Goal: Task Accomplishment & Management: Complete application form

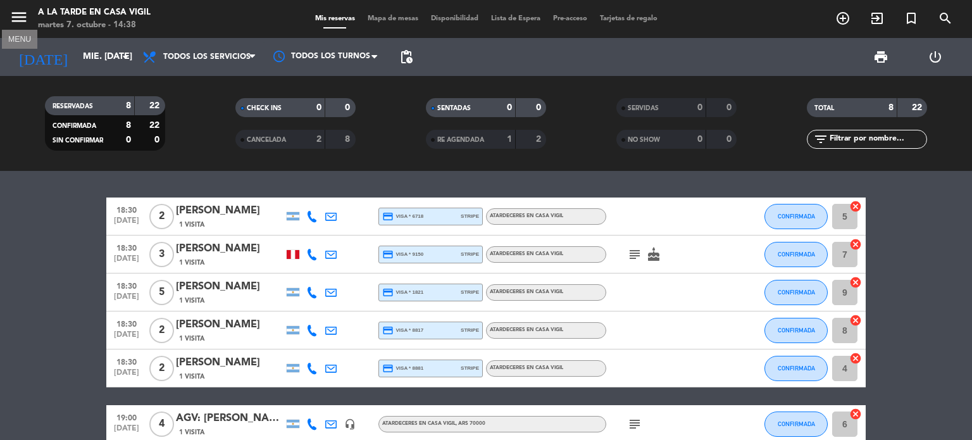
click at [25, 16] on icon "menu" at bounding box center [18, 17] width 19 height 19
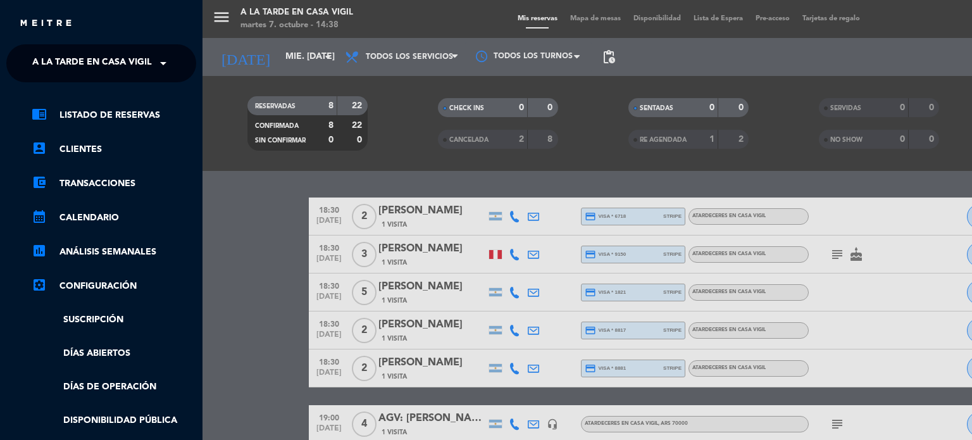
click at [162, 60] on span at bounding box center [167, 63] width 22 height 27
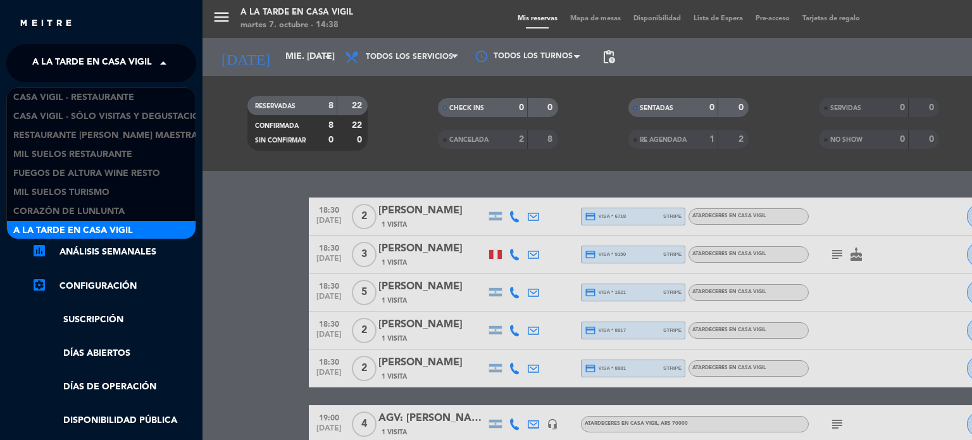
scroll to position [1, 0]
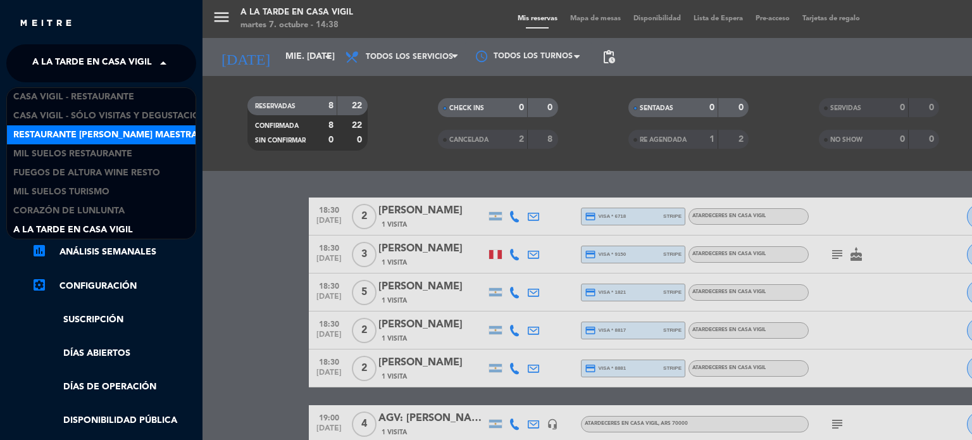
click at [118, 141] on div "Restaurante [PERSON_NAME] Maestra" at bounding box center [101, 134] width 189 height 19
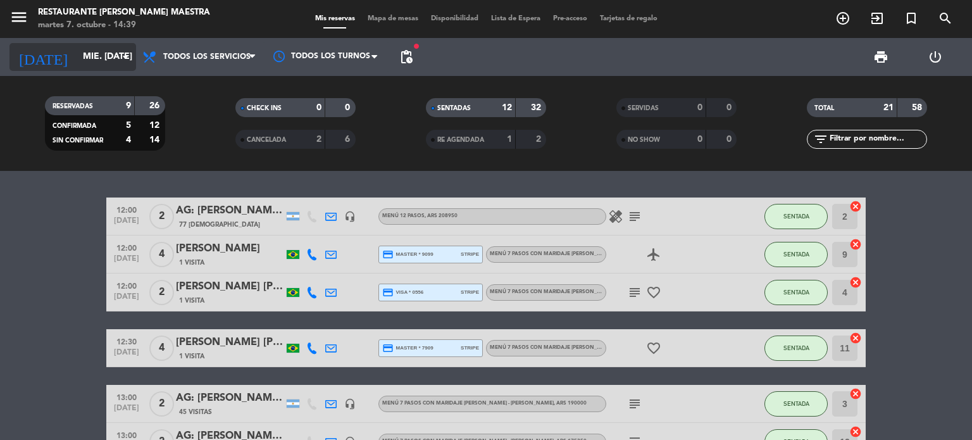
click at [125, 61] on icon "arrow_drop_down" at bounding box center [125, 56] width 15 height 15
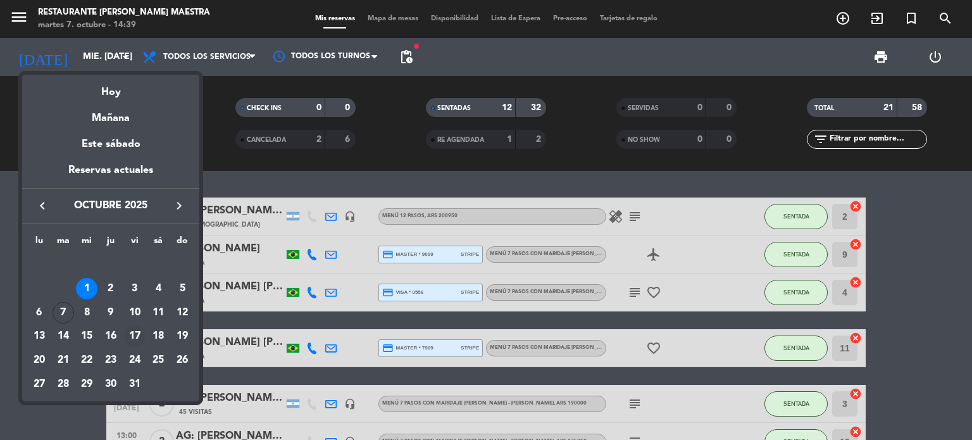
click at [133, 341] on div "17" at bounding box center [135, 336] width 22 height 22
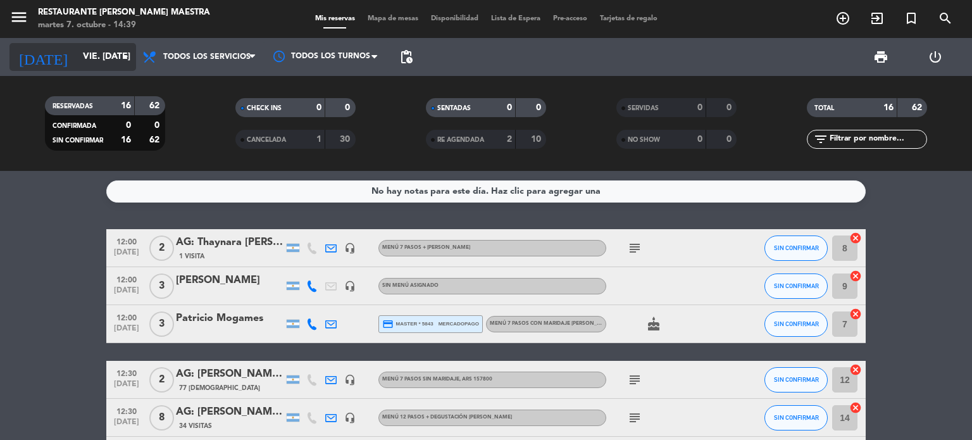
click at [125, 56] on icon "arrow_drop_down" at bounding box center [125, 56] width 15 height 15
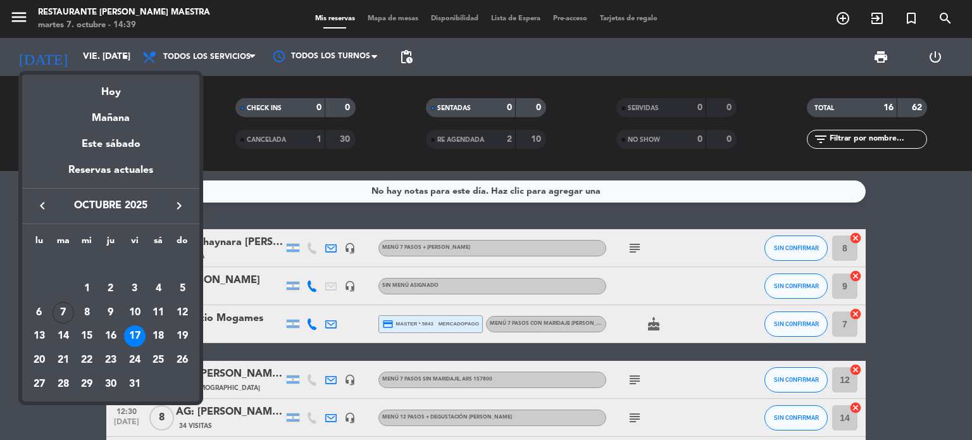
click at [183, 199] on icon "keyboard_arrow_right" at bounding box center [178, 205] width 15 height 15
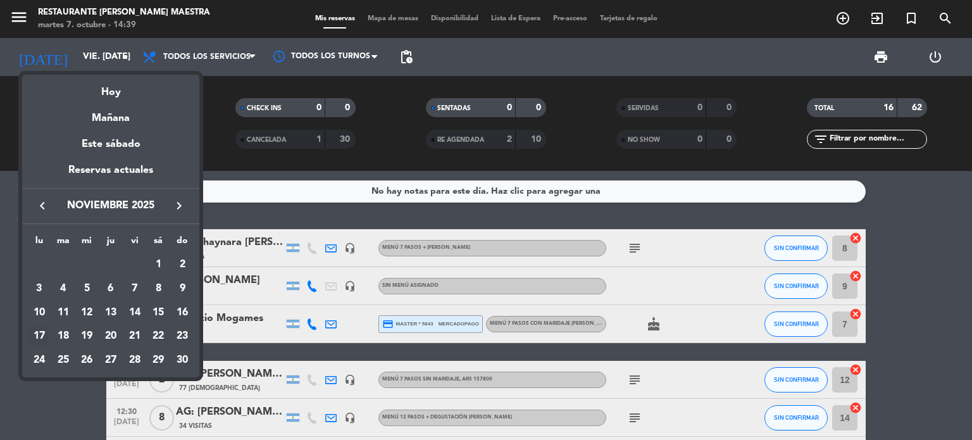
click at [33, 344] on div "17" at bounding box center [39, 336] width 22 height 22
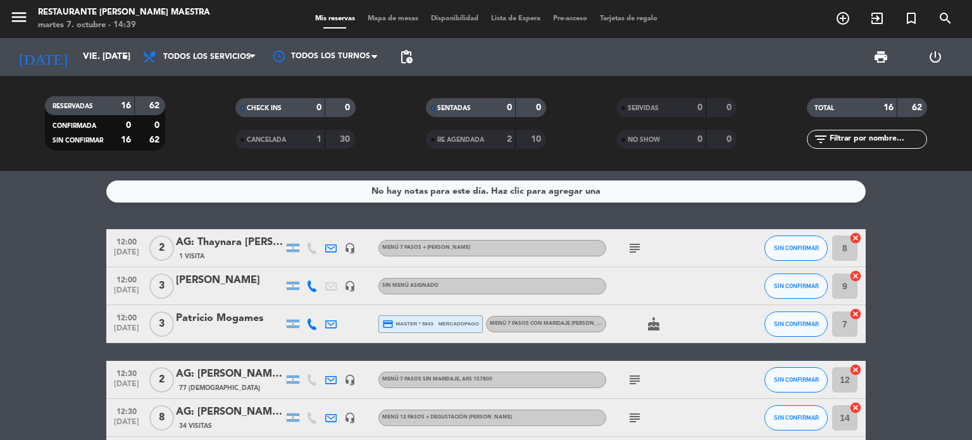
type input "lun. [DATE]"
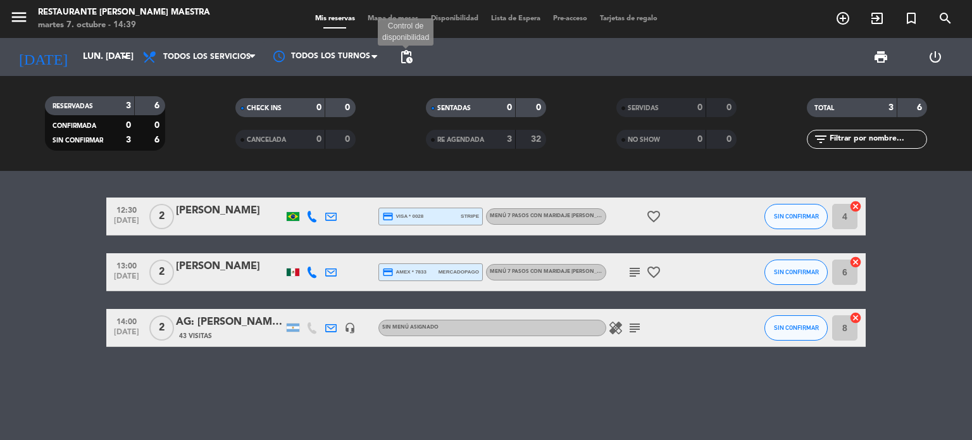
click at [401, 59] on span "pending_actions" at bounding box center [406, 56] width 15 height 15
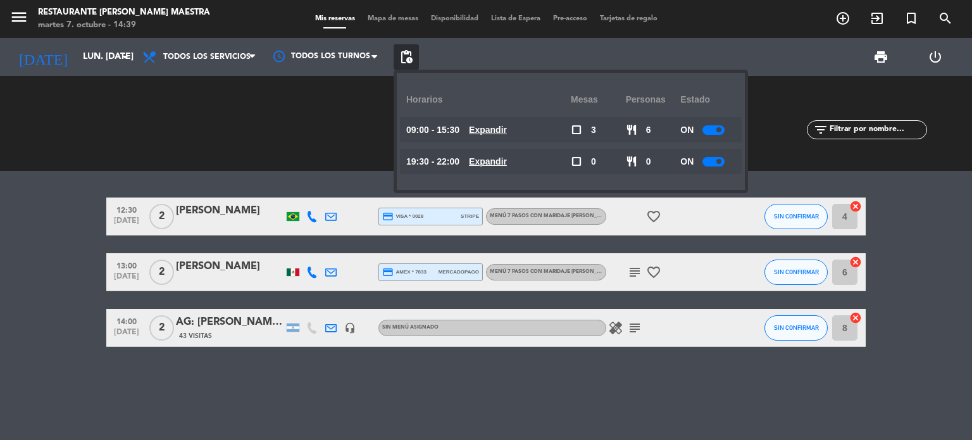
click at [401, 59] on span "pending_actions" at bounding box center [406, 56] width 15 height 15
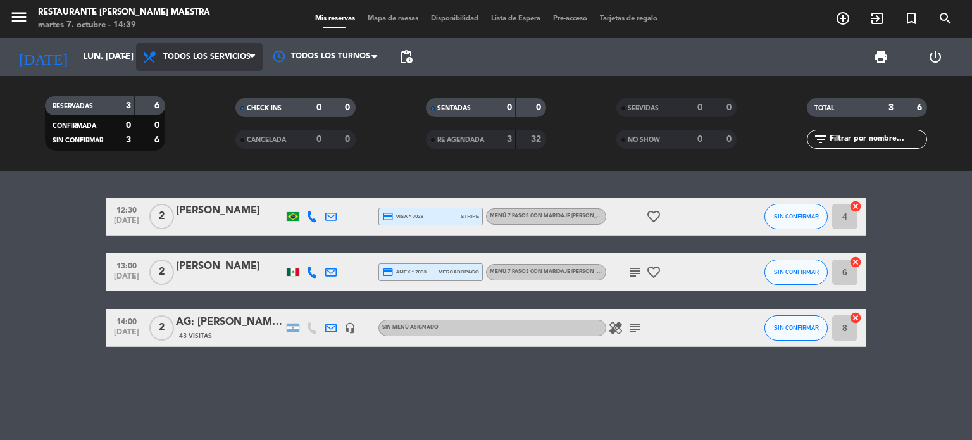
click at [254, 60] on icon at bounding box center [252, 57] width 6 height 10
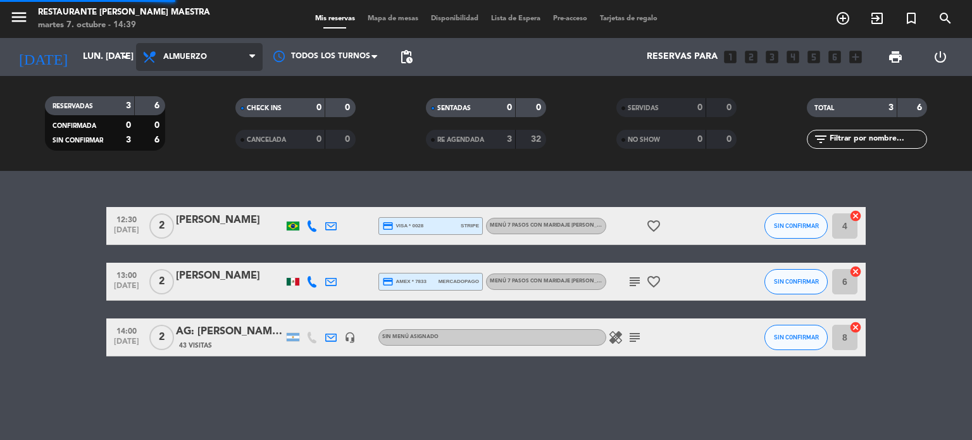
click at [206, 105] on div "menu Restaurante [PERSON_NAME] Maestra martes 7. octubre - 14:39 Mis reservas M…" at bounding box center [486, 85] width 972 height 171
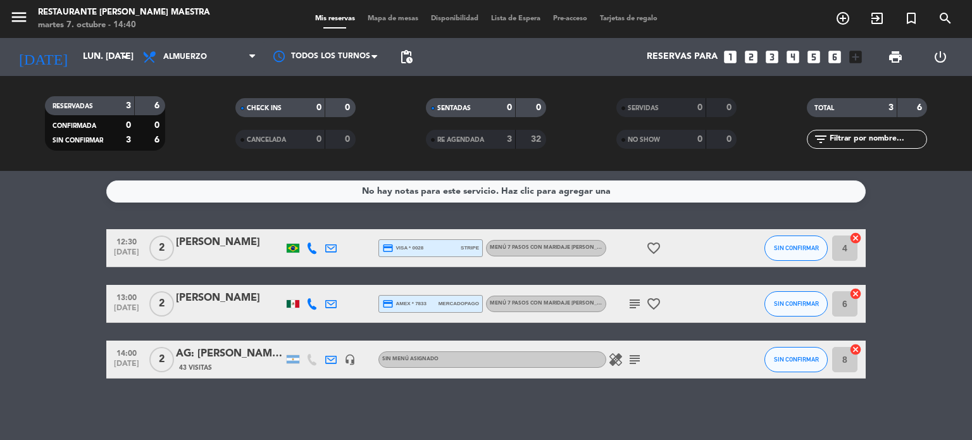
click at [754, 52] on icon "looks_two" at bounding box center [751, 57] width 16 height 16
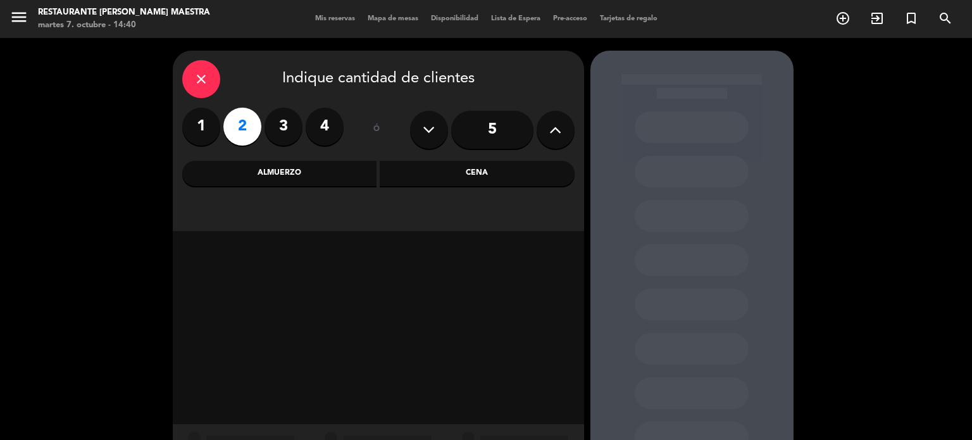
click at [316, 173] on div "Almuerzo" at bounding box center [279, 173] width 195 height 25
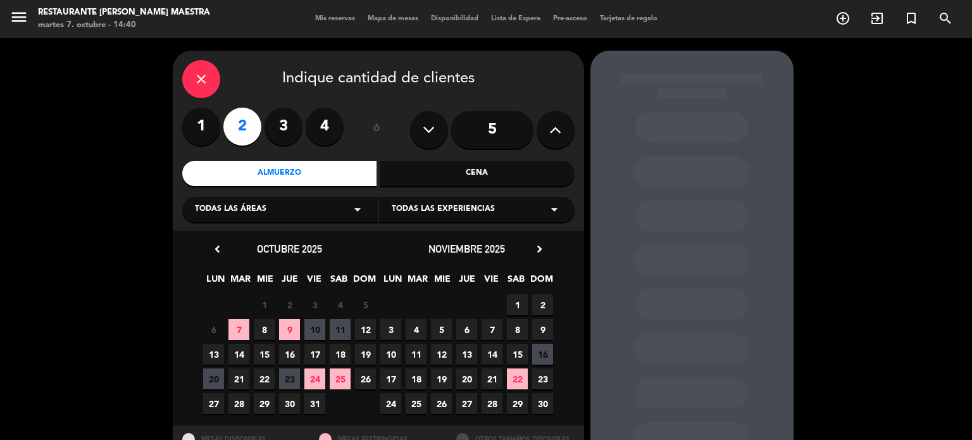
click at [395, 376] on span "17" at bounding box center [390, 378] width 21 height 21
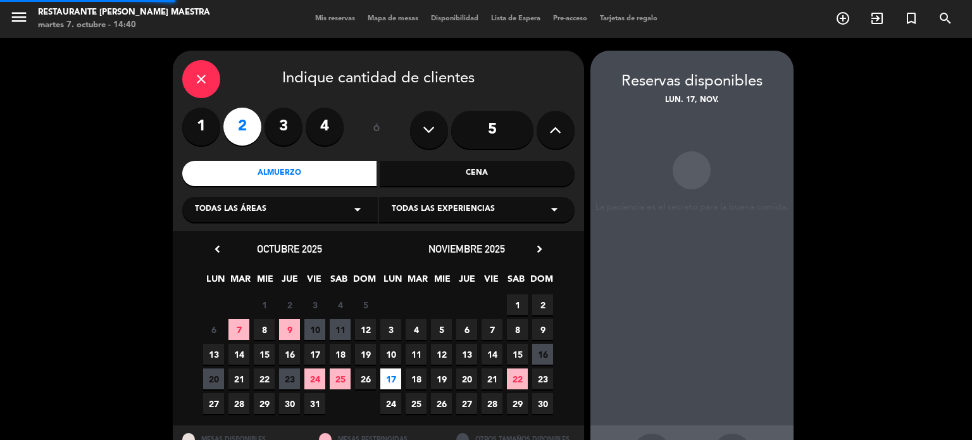
scroll to position [51, 0]
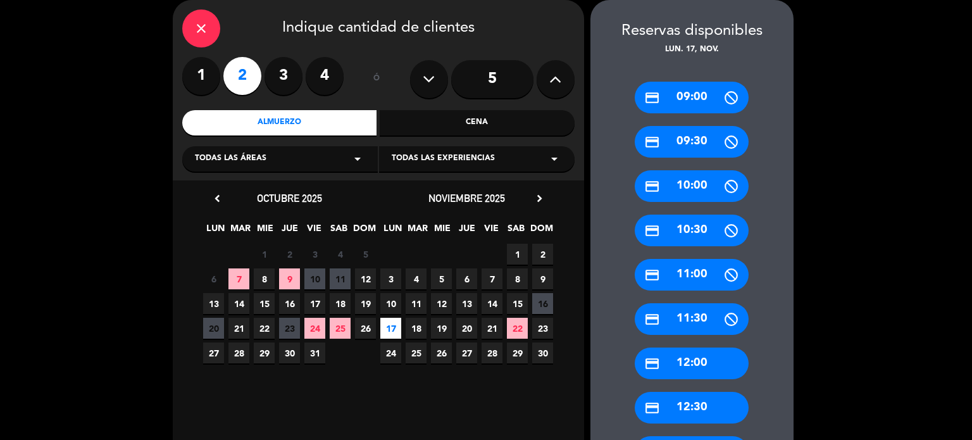
click at [878, 329] on div "close Indique cantidad de clientes 1 2 3 4 ó 5 Almuerzo Cena Todas las áreas ar…" at bounding box center [486, 377] width 972 height 781
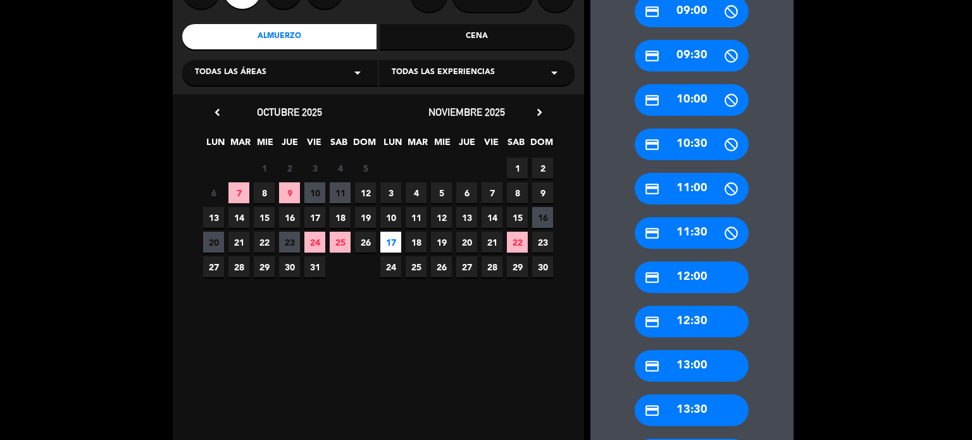
scroll to position [152, 0]
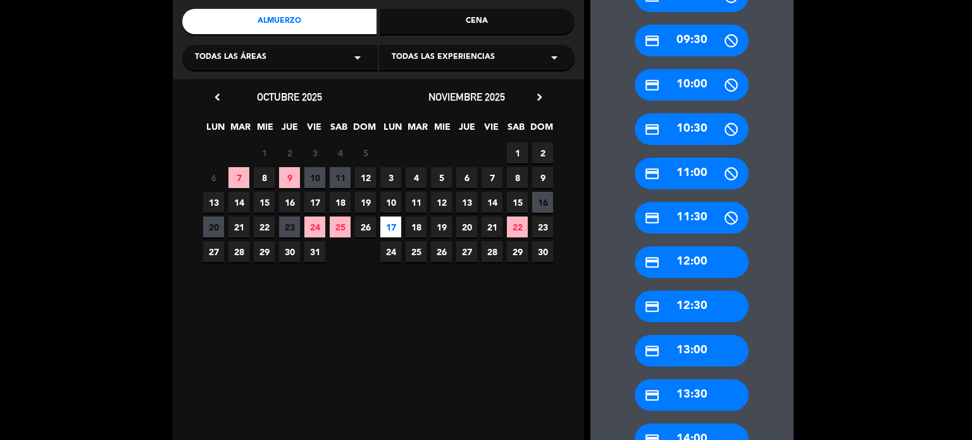
click at [704, 387] on div "credit_card 13:30" at bounding box center [692, 395] width 114 height 32
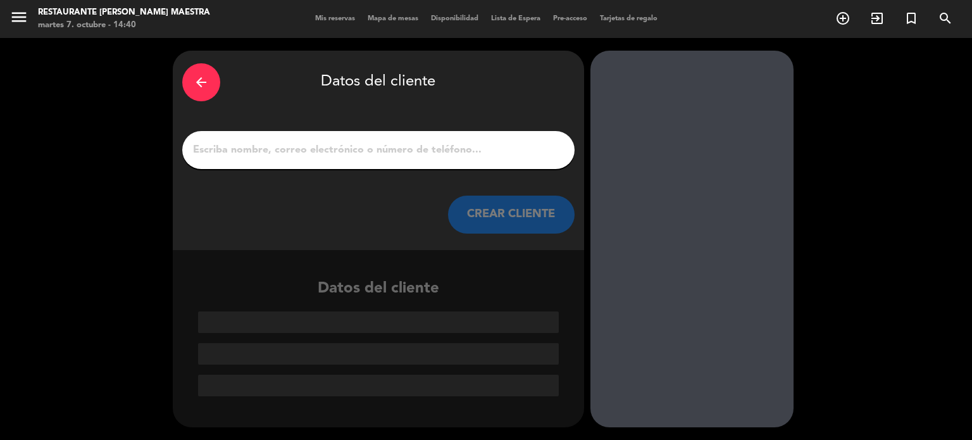
scroll to position [0, 0]
click at [302, 146] on input "1" at bounding box center [378, 150] width 373 height 18
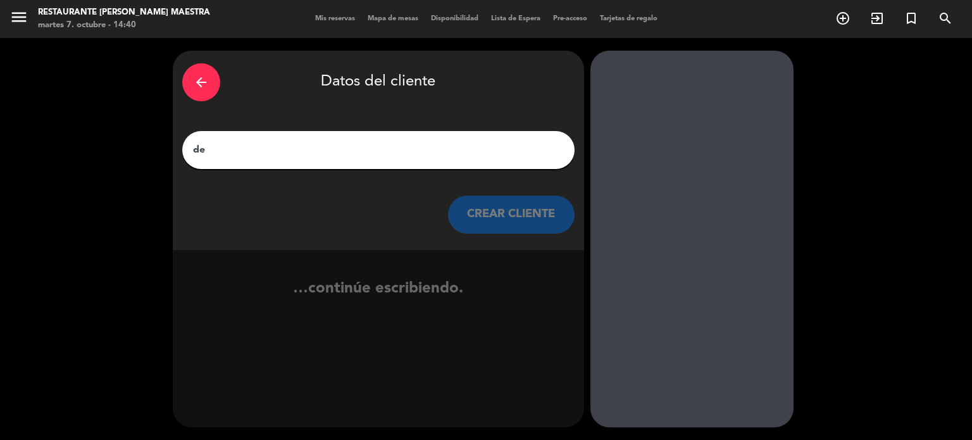
type input "d"
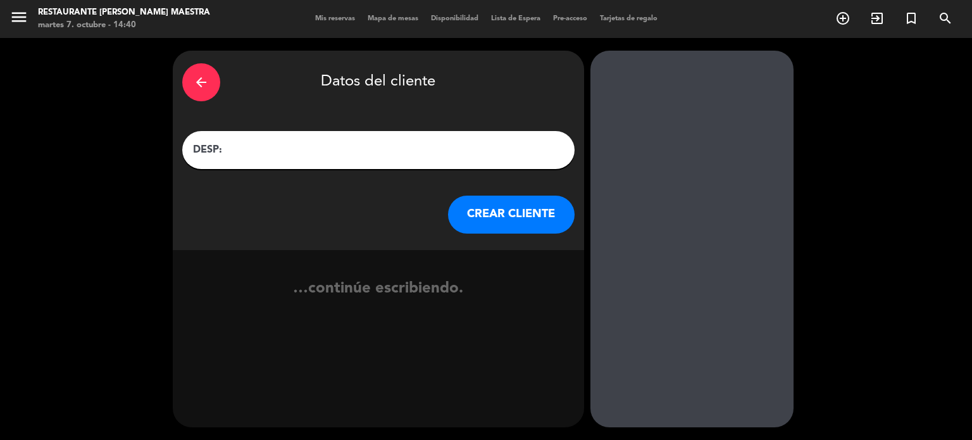
paste input "[PERSON_NAME]"
type input "DESP: Poty [PERSON_NAME] X2"
click at [523, 221] on button "CREAR CLIENTE" at bounding box center [511, 214] width 127 height 38
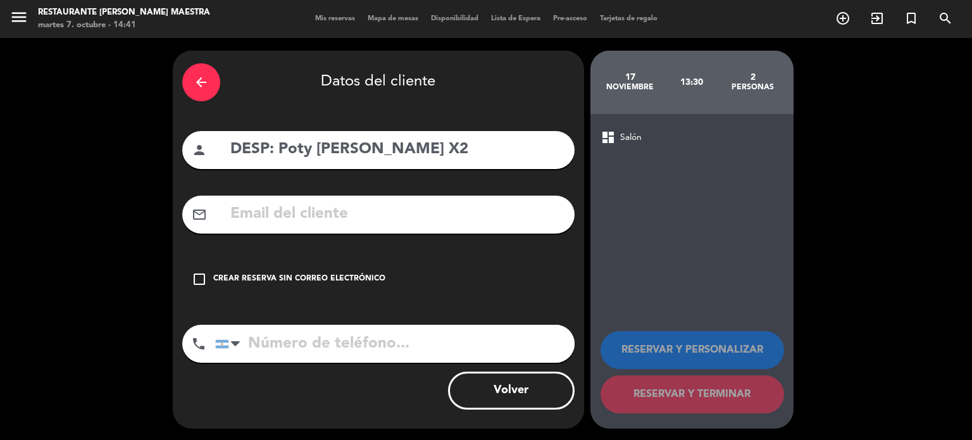
click at [260, 212] on input "text" at bounding box center [397, 214] width 336 height 26
paste input "[EMAIL_ADDRESS][DOMAIN_NAME]"
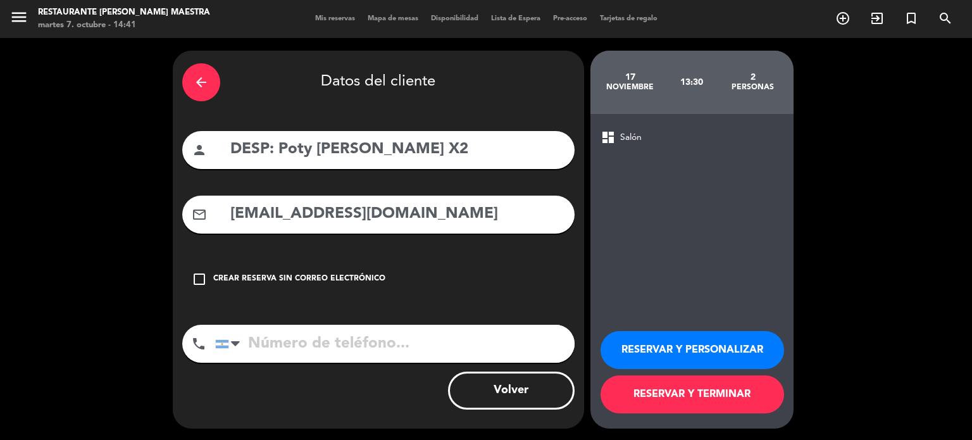
type input "[EMAIL_ADDRESS][DOMAIN_NAME]"
click at [268, 353] on input "tel" at bounding box center [394, 344] width 359 height 38
click at [236, 345] on div at bounding box center [235, 343] width 9 height 15
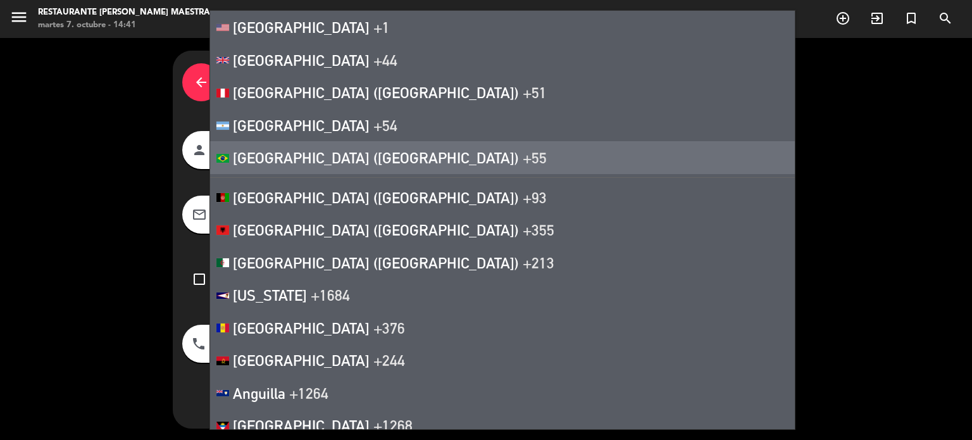
click at [279, 166] on li "[GEOGRAPHIC_DATA] ([GEOGRAPHIC_DATA]) +55" at bounding box center [502, 157] width 585 height 33
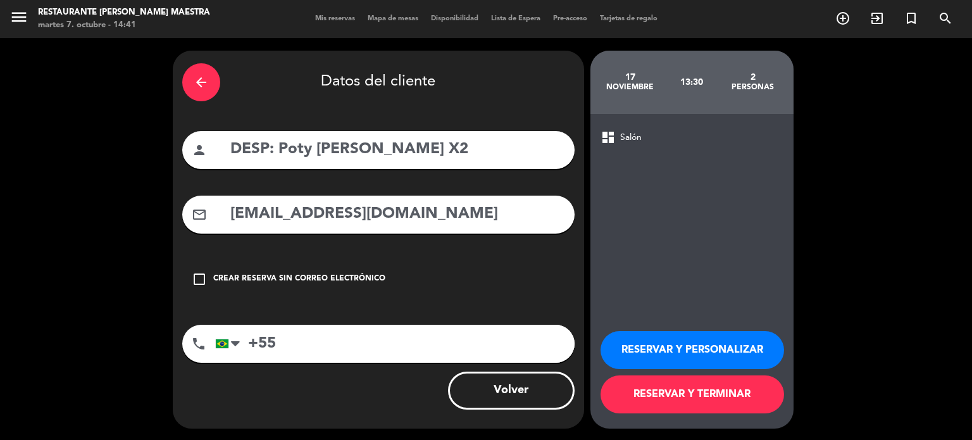
click at [286, 345] on input "+55" at bounding box center [394, 344] width 359 height 38
paste input "[PHONE_NUMBER]"
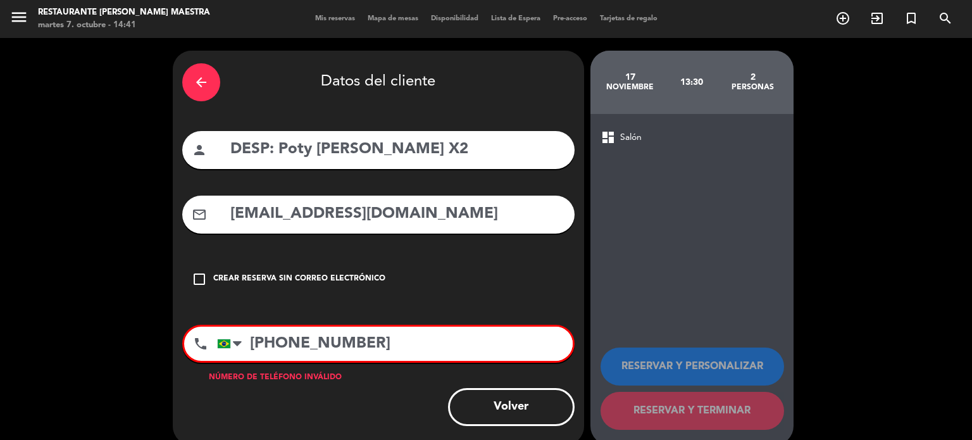
click at [332, 344] on input "[PHONE_NUMBER]" at bounding box center [395, 343] width 356 height 34
click at [306, 346] on input "[PHONE_NUMBER]" at bounding box center [395, 343] width 356 height 34
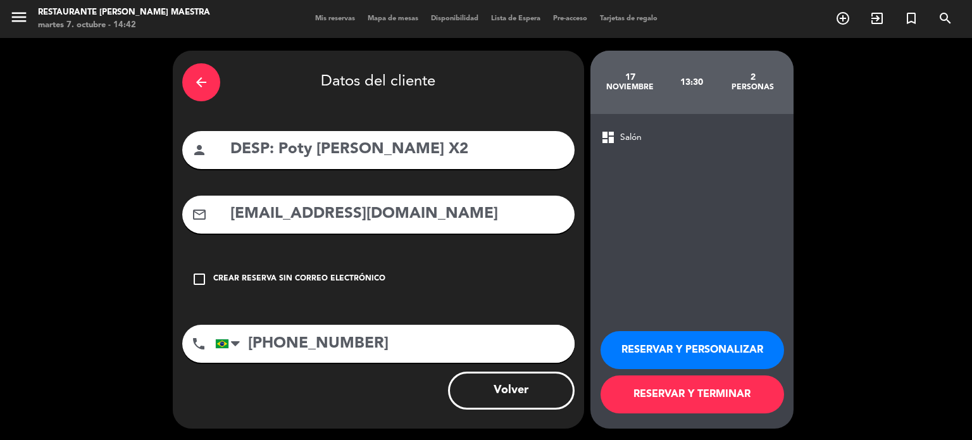
type input "[PHONE_NUMBER]"
click at [696, 346] on button "RESERVAR Y PERSONALIZAR" at bounding box center [691, 350] width 183 height 38
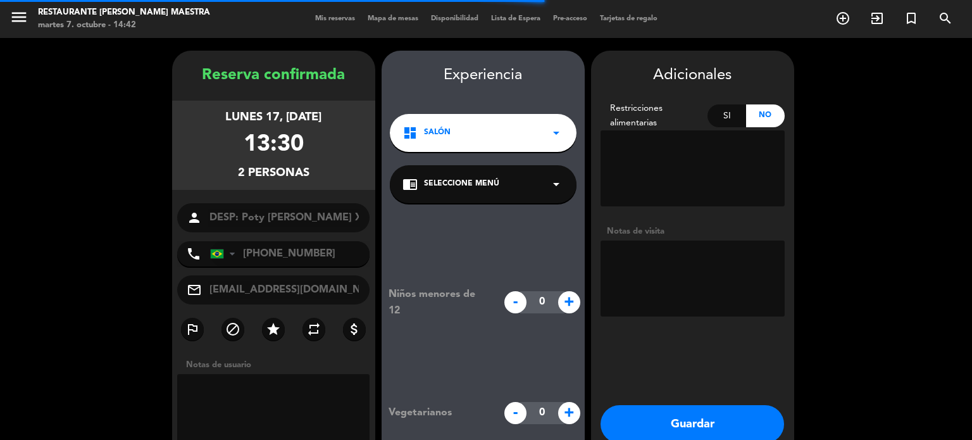
scroll to position [51, 0]
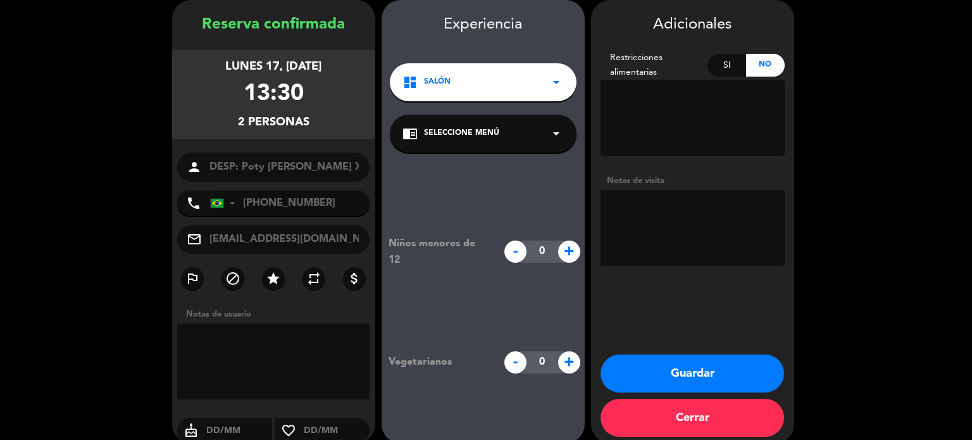
click at [556, 138] on icon "arrow_drop_down" at bounding box center [556, 133] width 15 height 15
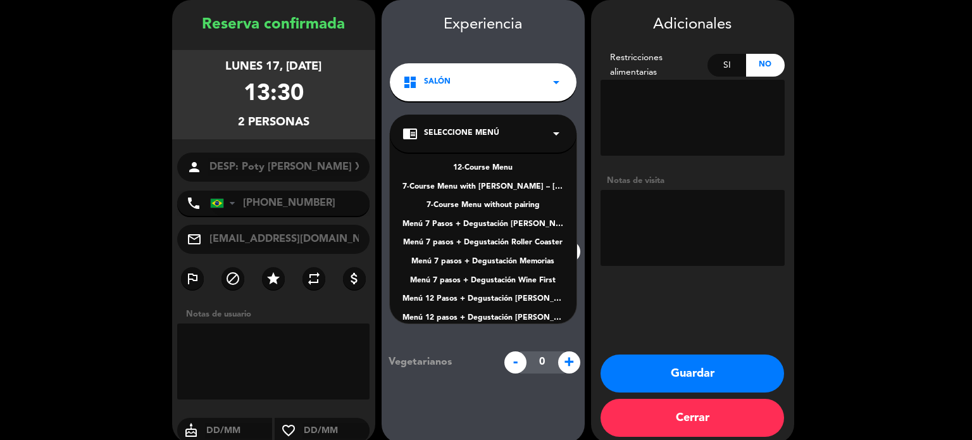
click at [512, 206] on div "7-Course Menu without pairing" at bounding box center [482, 205] width 161 height 13
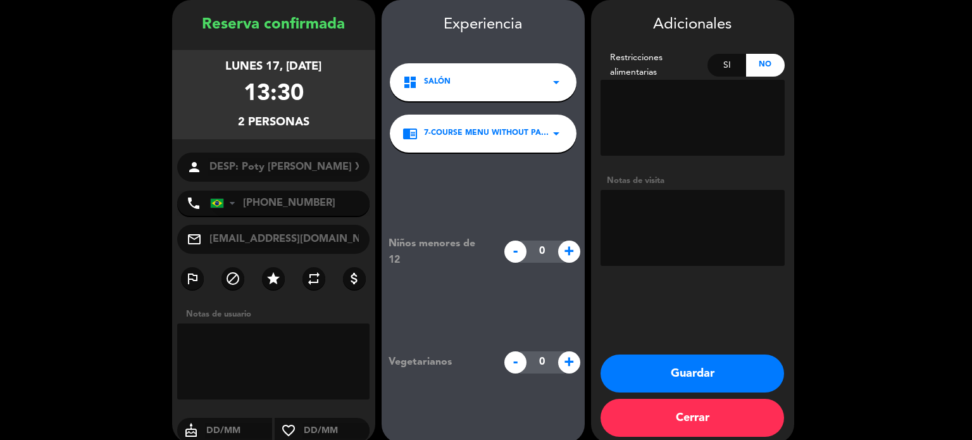
click at [652, 212] on textarea at bounding box center [692, 228] width 184 height 76
click at [654, 102] on textarea at bounding box center [692, 118] width 184 height 76
click at [628, 96] on textarea at bounding box center [692, 118] width 184 height 76
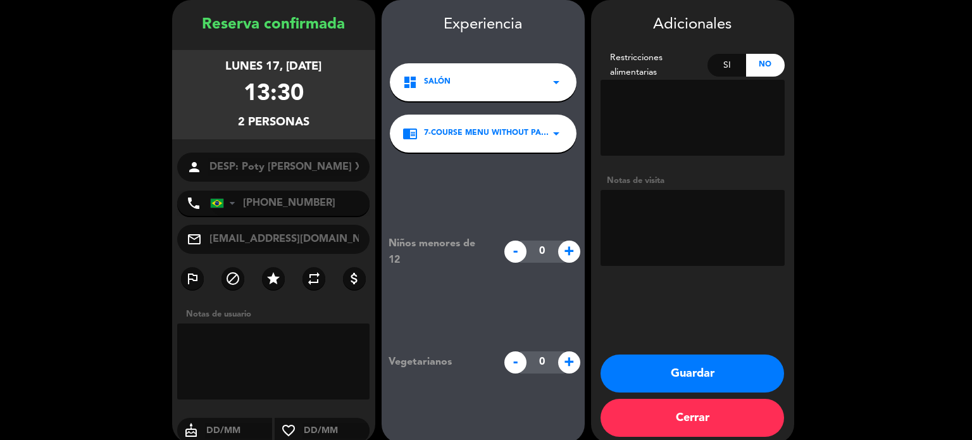
click at [628, 96] on textarea at bounding box center [692, 118] width 184 height 76
click at [625, 201] on textarea at bounding box center [692, 228] width 184 height 76
type textarea "sin restriccion alimentaria confirmada"
click at [701, 376] on button "Guardar" at bounding box center [691, 373] width 183 height 38
